Goal: Check status: Check status

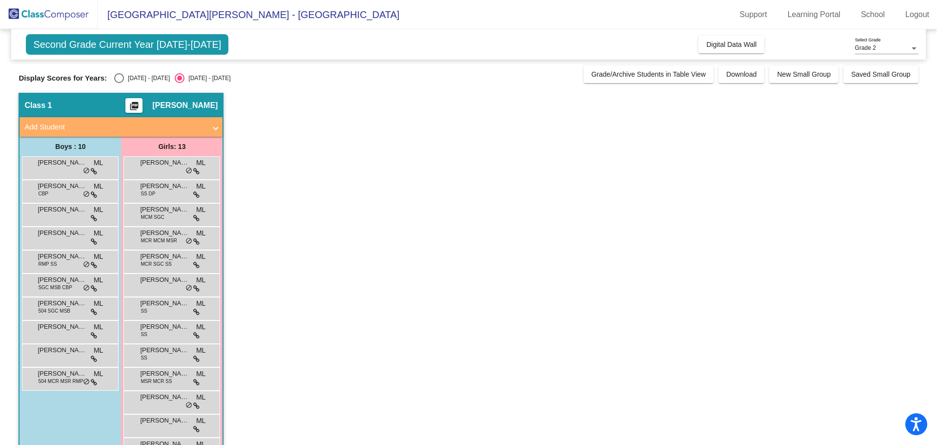
click at [124, 78] on div "[DATE] - [DATE]" at bounding box center [147, 78] width 46 height 9
click at [119, 83] on input "[DATE] - [DATE]" at bounding box center [119, 83] width 0 height 0
radio input "true"
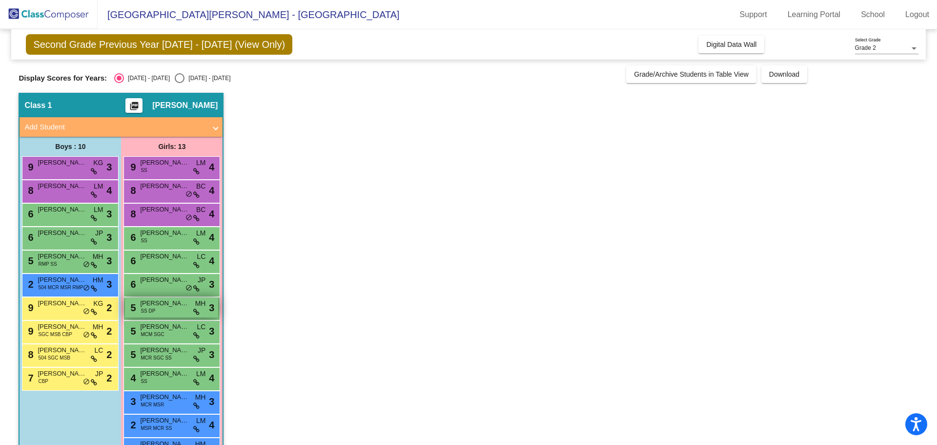
click at [177, 305] on span "[PERSON_NAME]" at bounding box center [164, 303] width 49 height 10
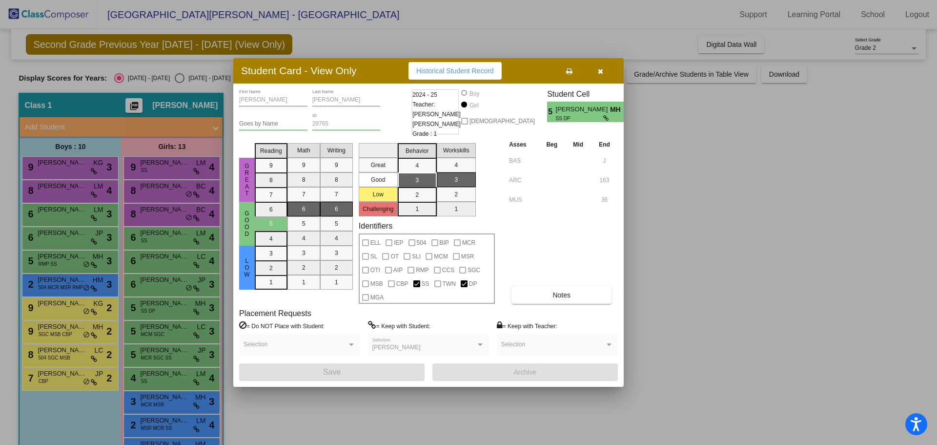
click at [570, 105] on span "[PERSON_NAME]" at bounding box center [583, 109] width 54 height 10
click at [598, 76] on button "button" at bounding box center [600, 71] width 31 height 18
